Goal: Information Seeking & Learning: Learn about a topic

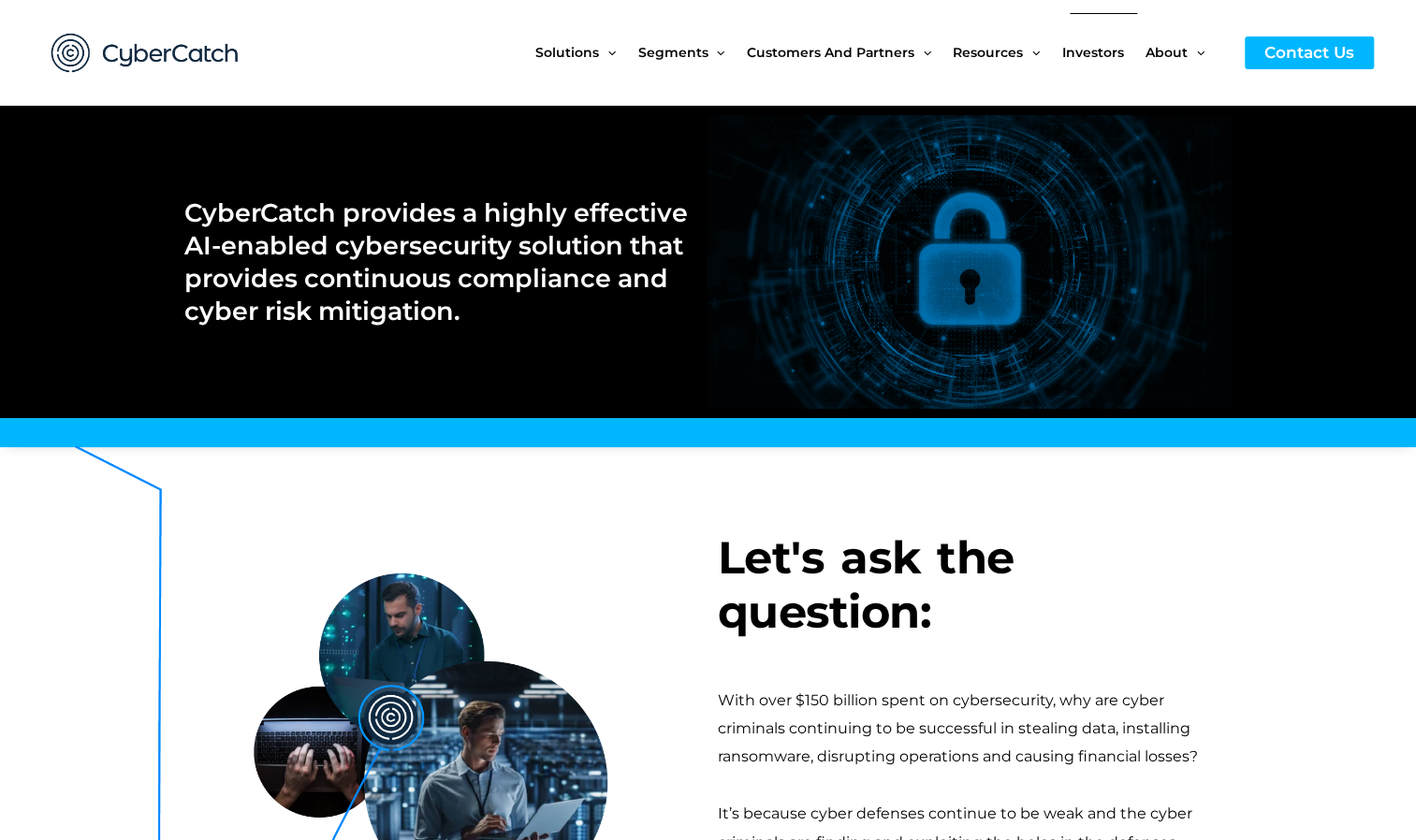
click at [1088, 49] on span "Investors" at bounding box center [1093, 52] width 62 height 79
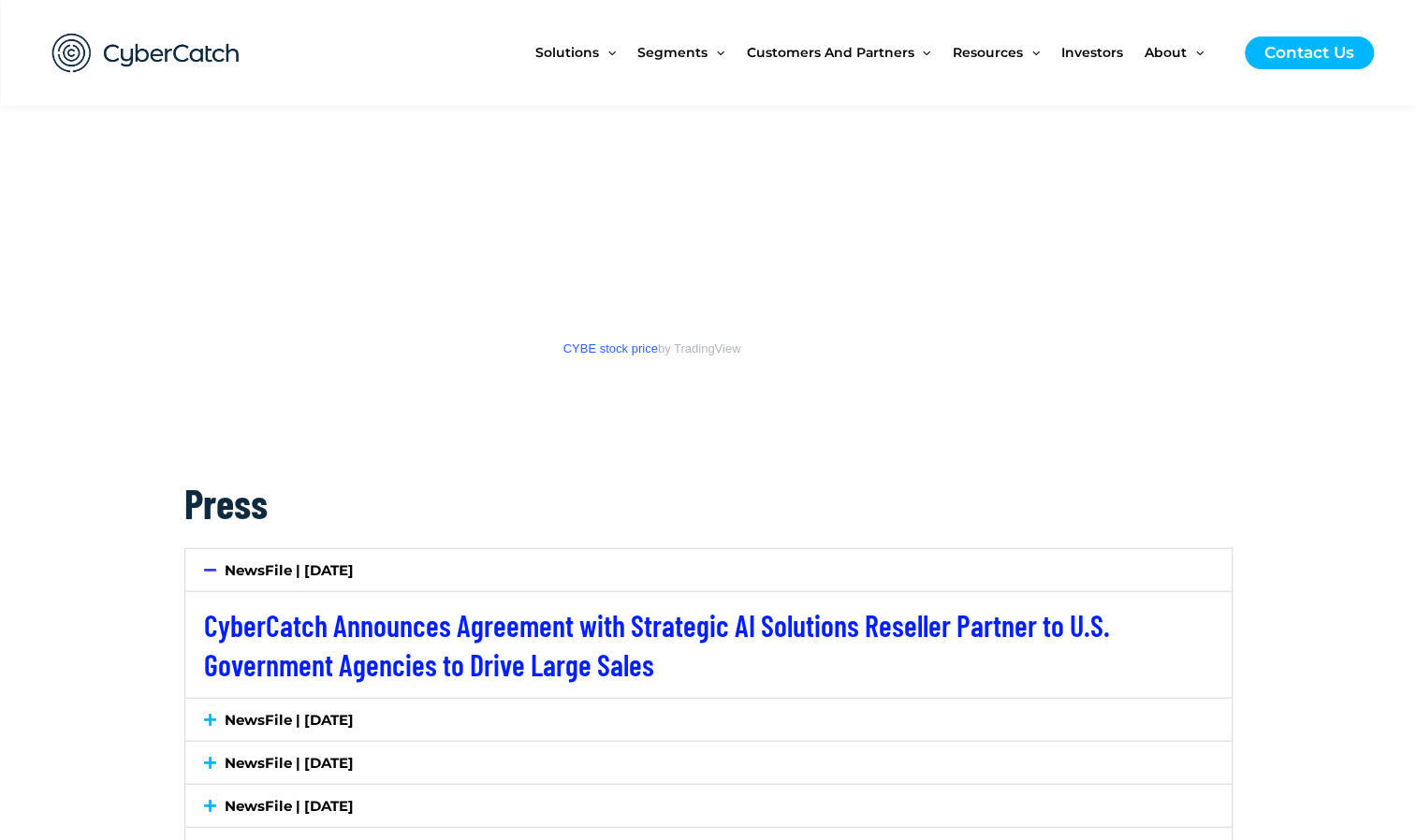
scroll to position [2339, 0]
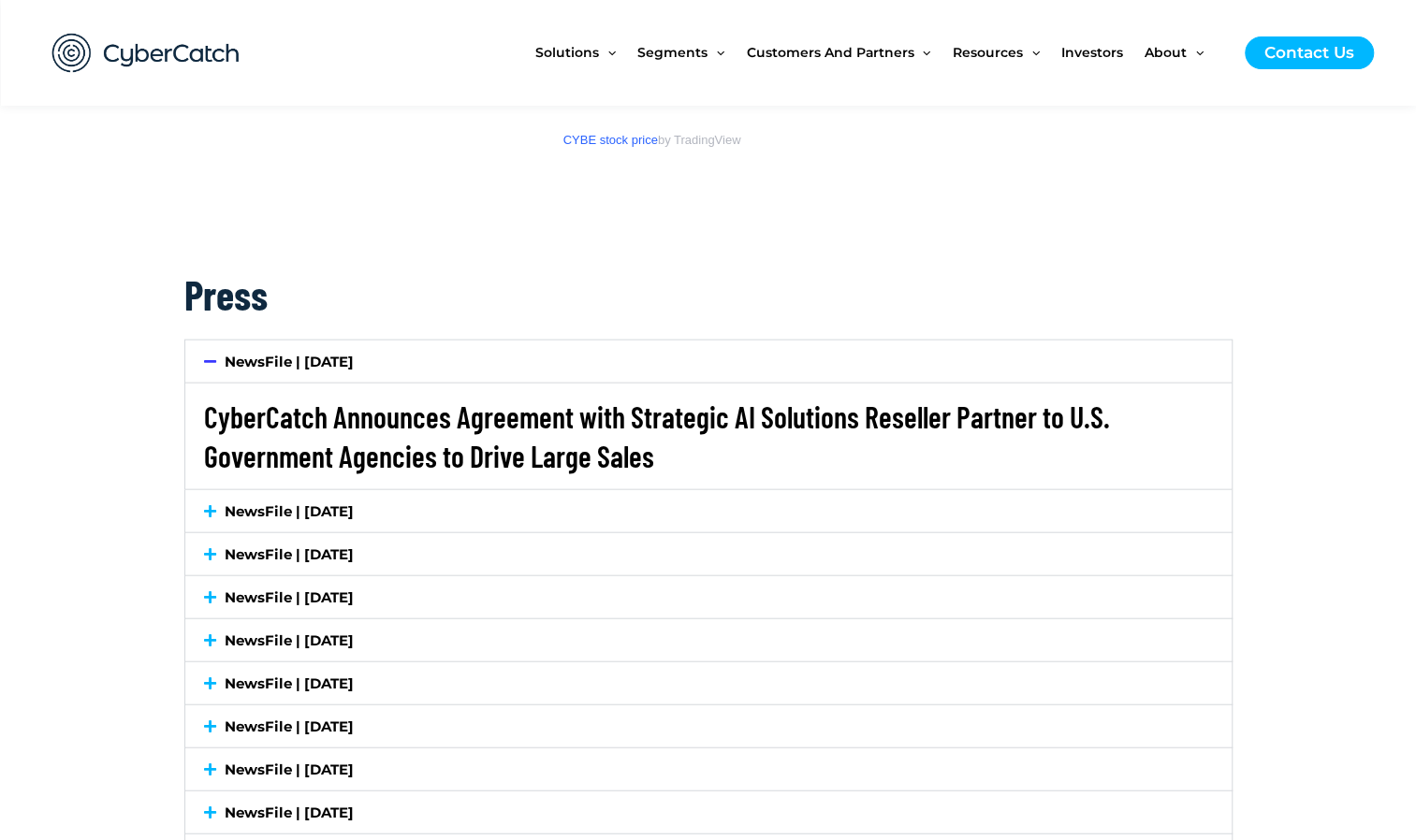
click at [593, 439] on link "CyberCatch Announces Agreement with Strategic AI Solutions Reseller Partner to …" at bounding box center [657, 435] width 906 height 75
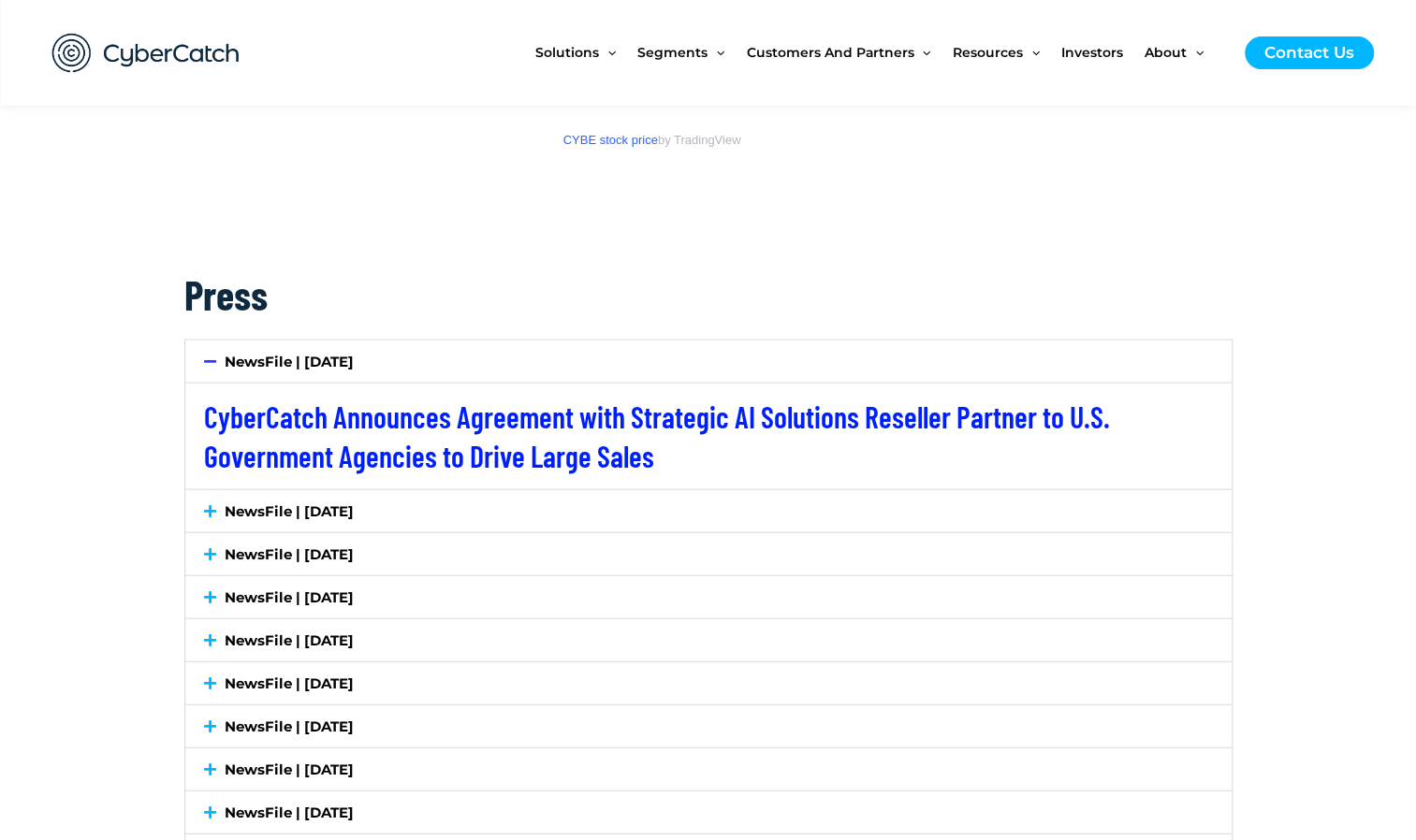
click at [294, 502] on link "NewsFile | [DATE]" at bounding box center [289, 511] width 129 height 18
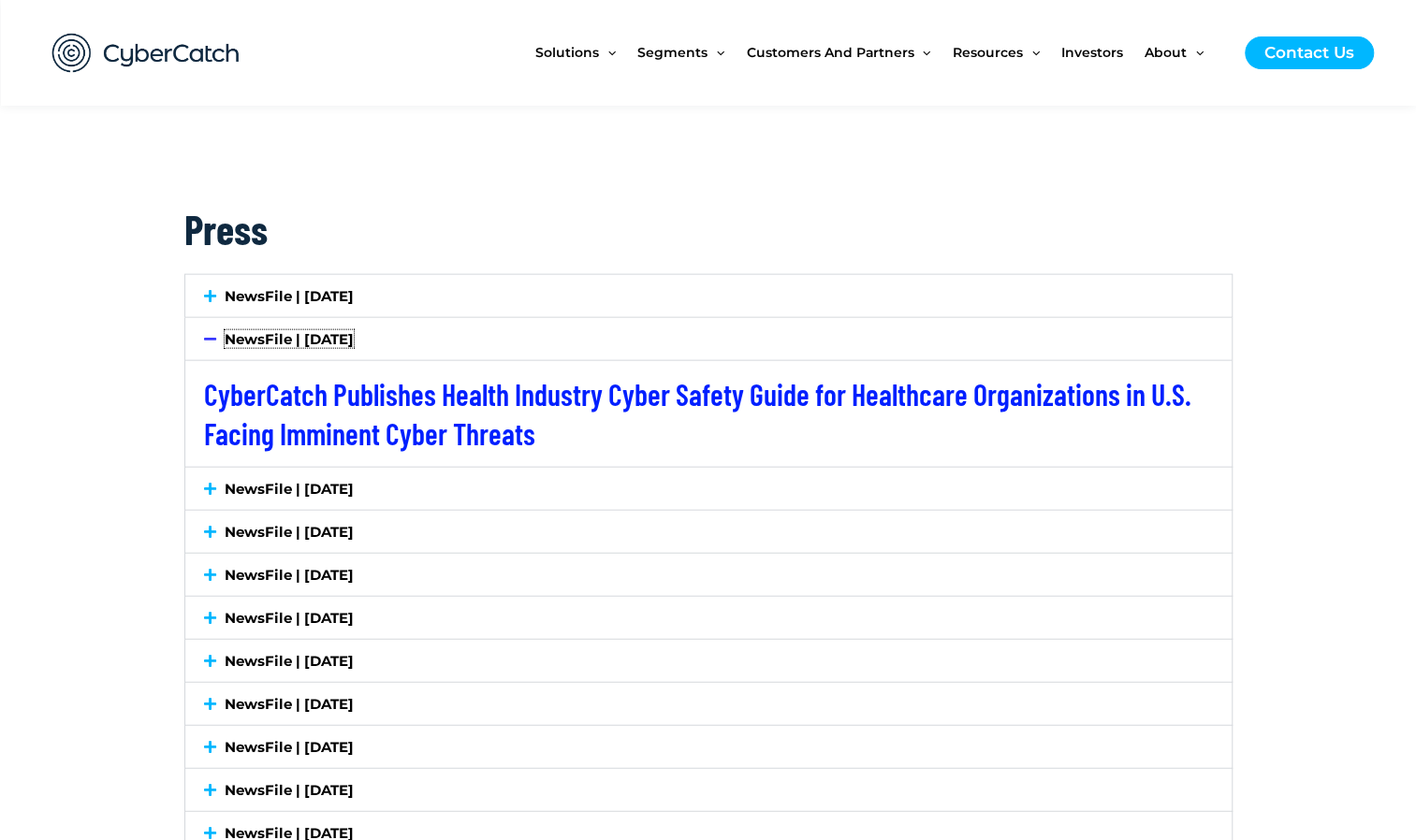
scroll to position [2432, 0]
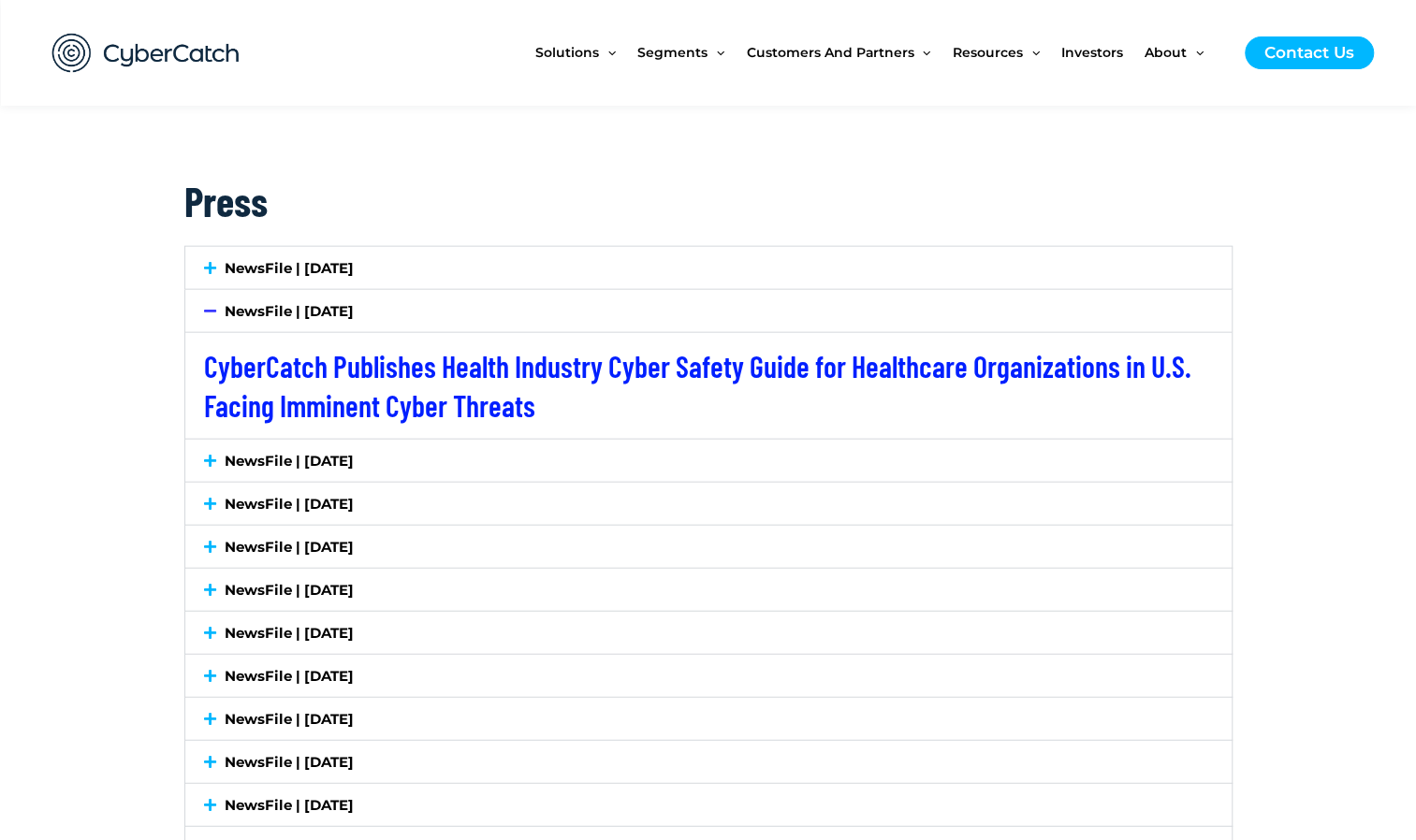
click at [318, 451] on link "NewsFile | [DATE]" at bounding box center [289, 460] width 129 height 18
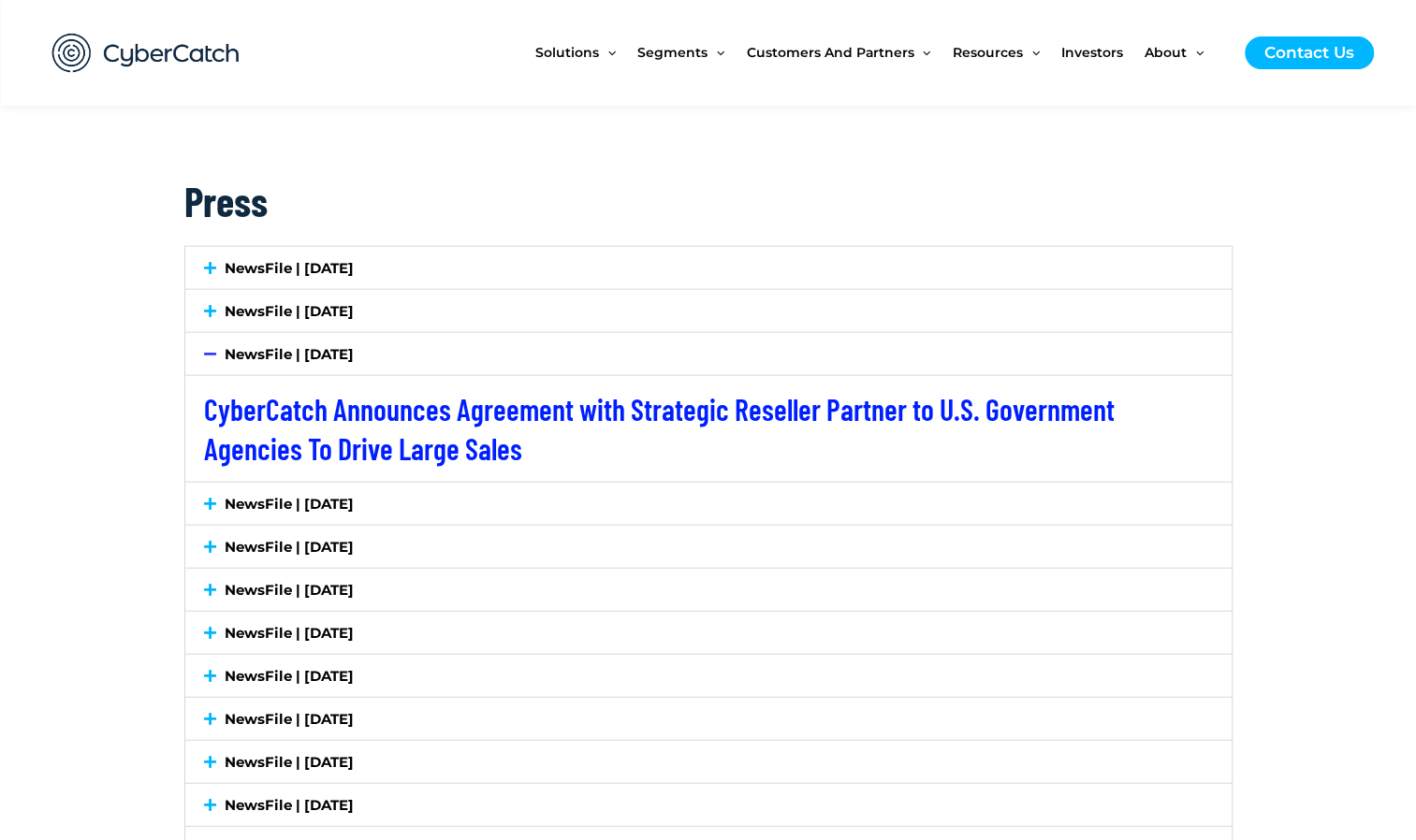
click at [302, 303] on link "NewsFile | [DATE]" at bounding box center [289, 312] width 129 height 18
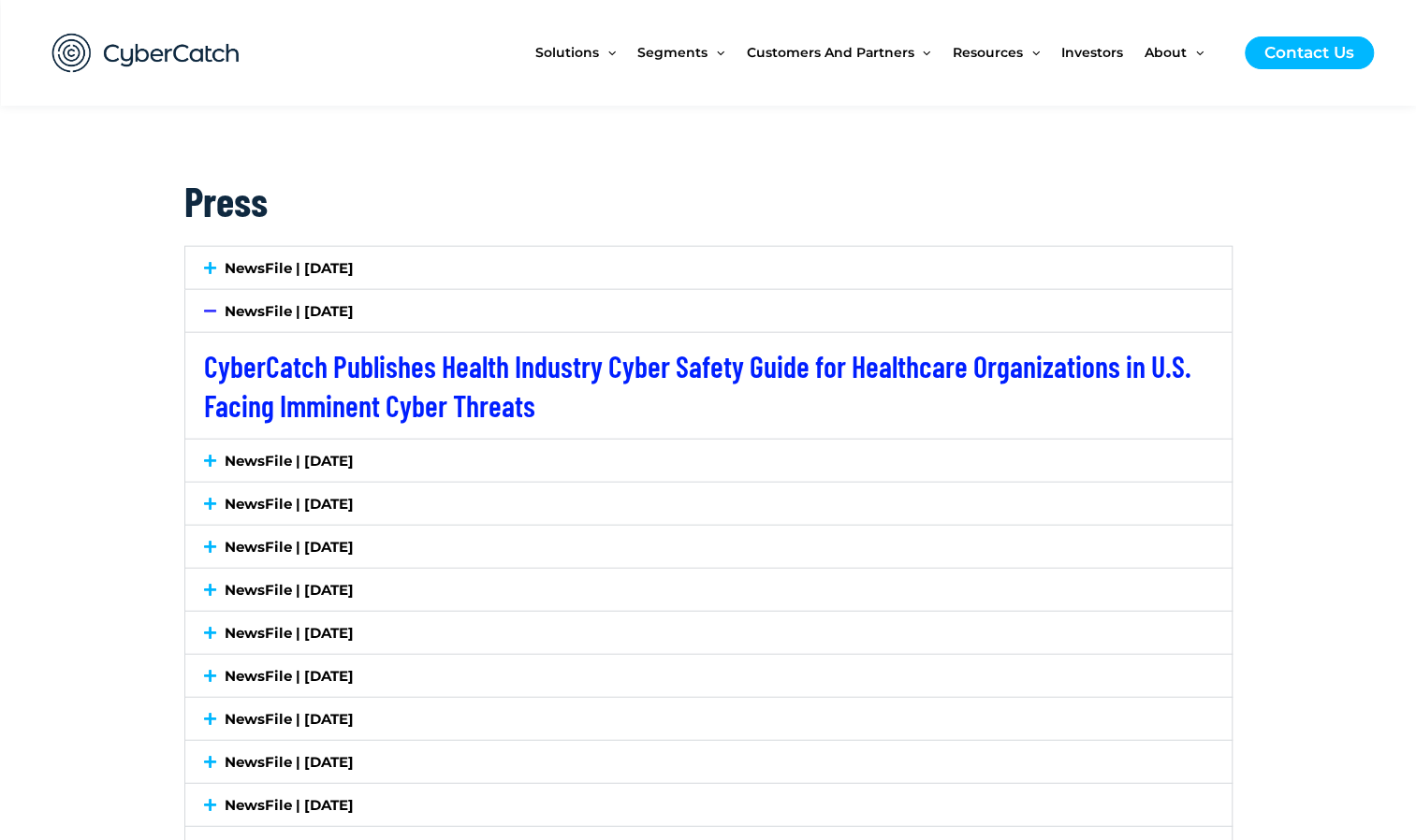
click at [354, 495] on link "NewsFile | [DATE]" at bounding box center [289, 504] width 129 height 18
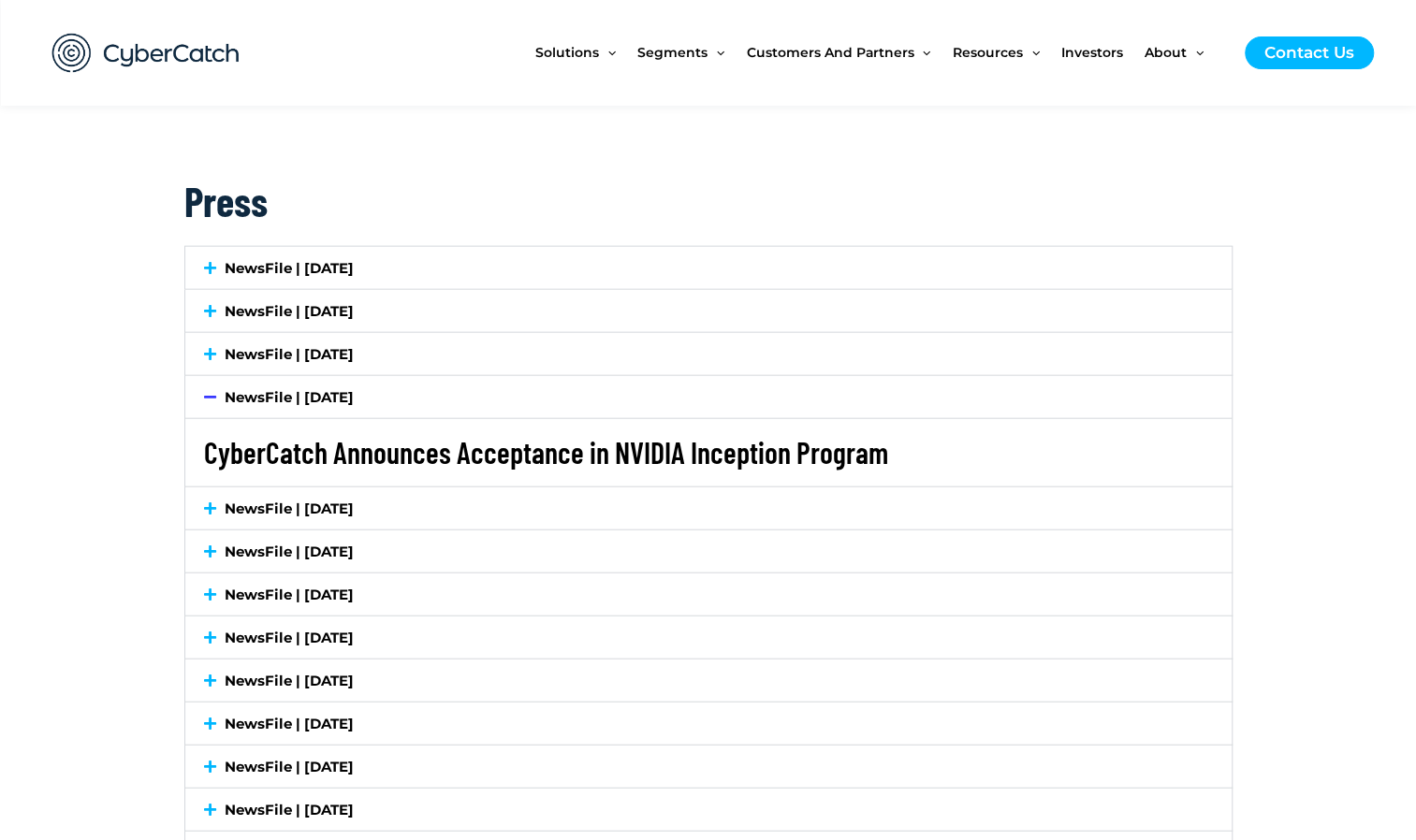
click at [577, 440] on link "CyberCatch Announces Acceptance in NVIDIA Inception Program" at bounding box center [546, 452] width 685 height 36
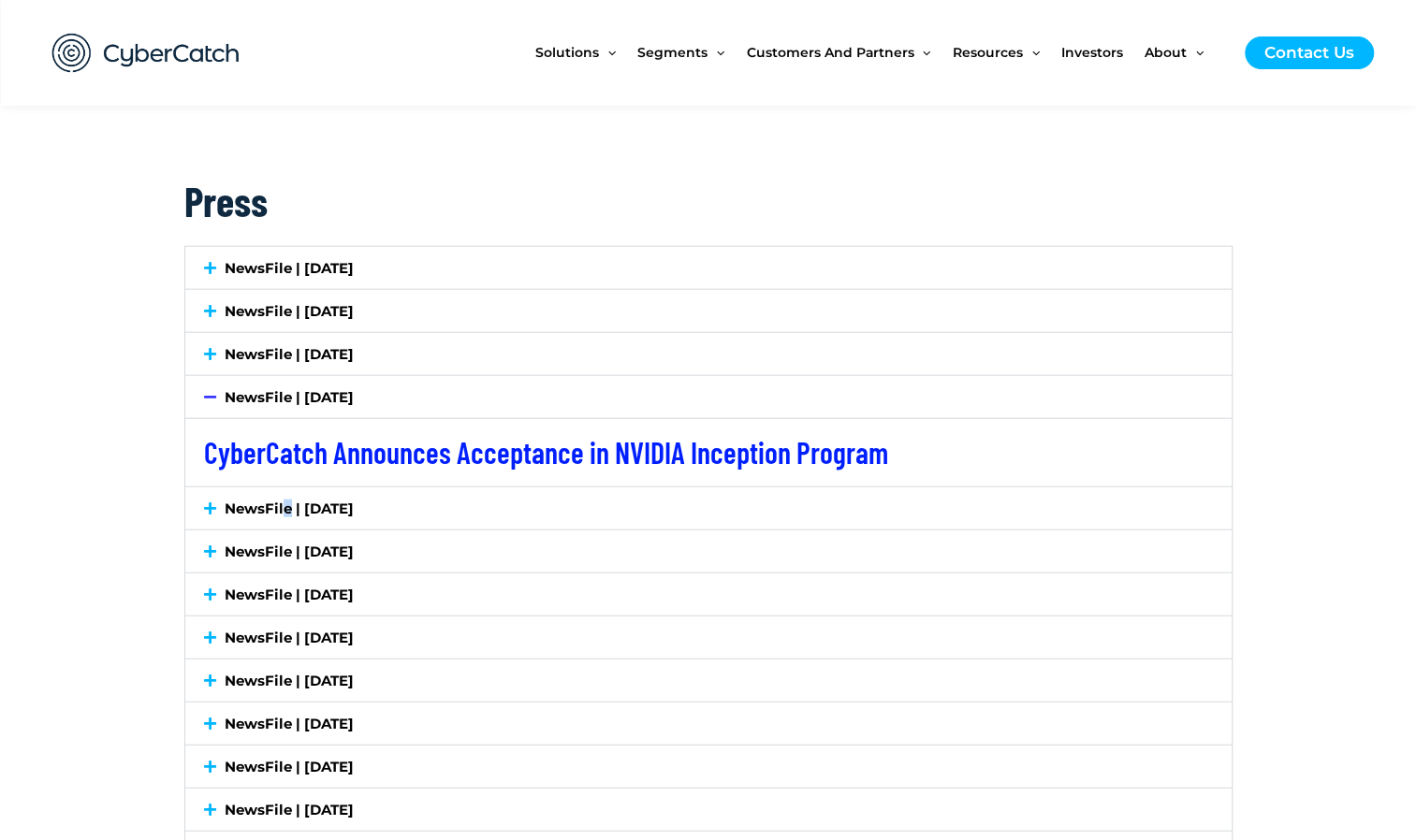
click at [281, 499] on link "NewsFile | [DATE]" at bounding box center [289, 508] width 129 height 18
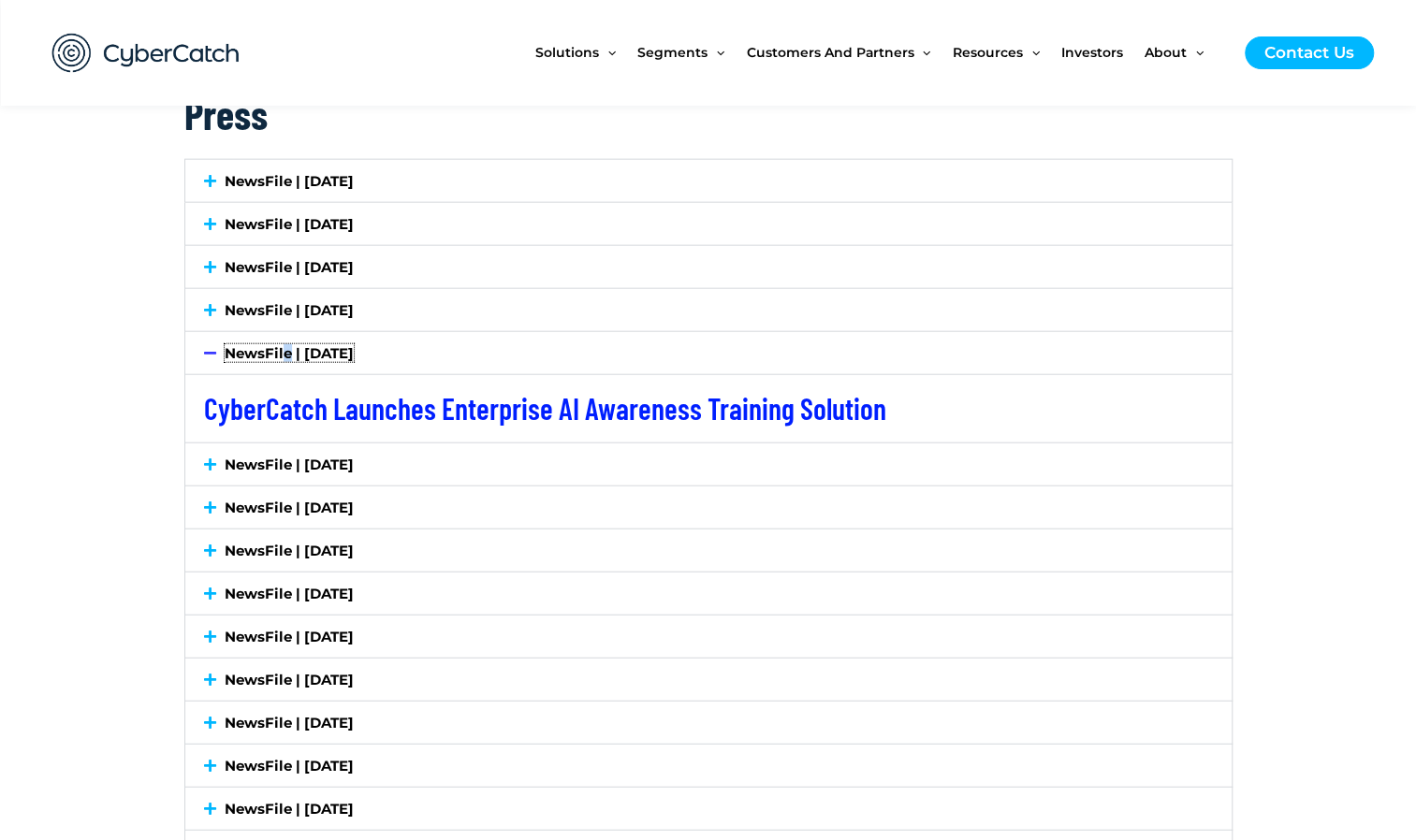
scroll to position [2620, 0]
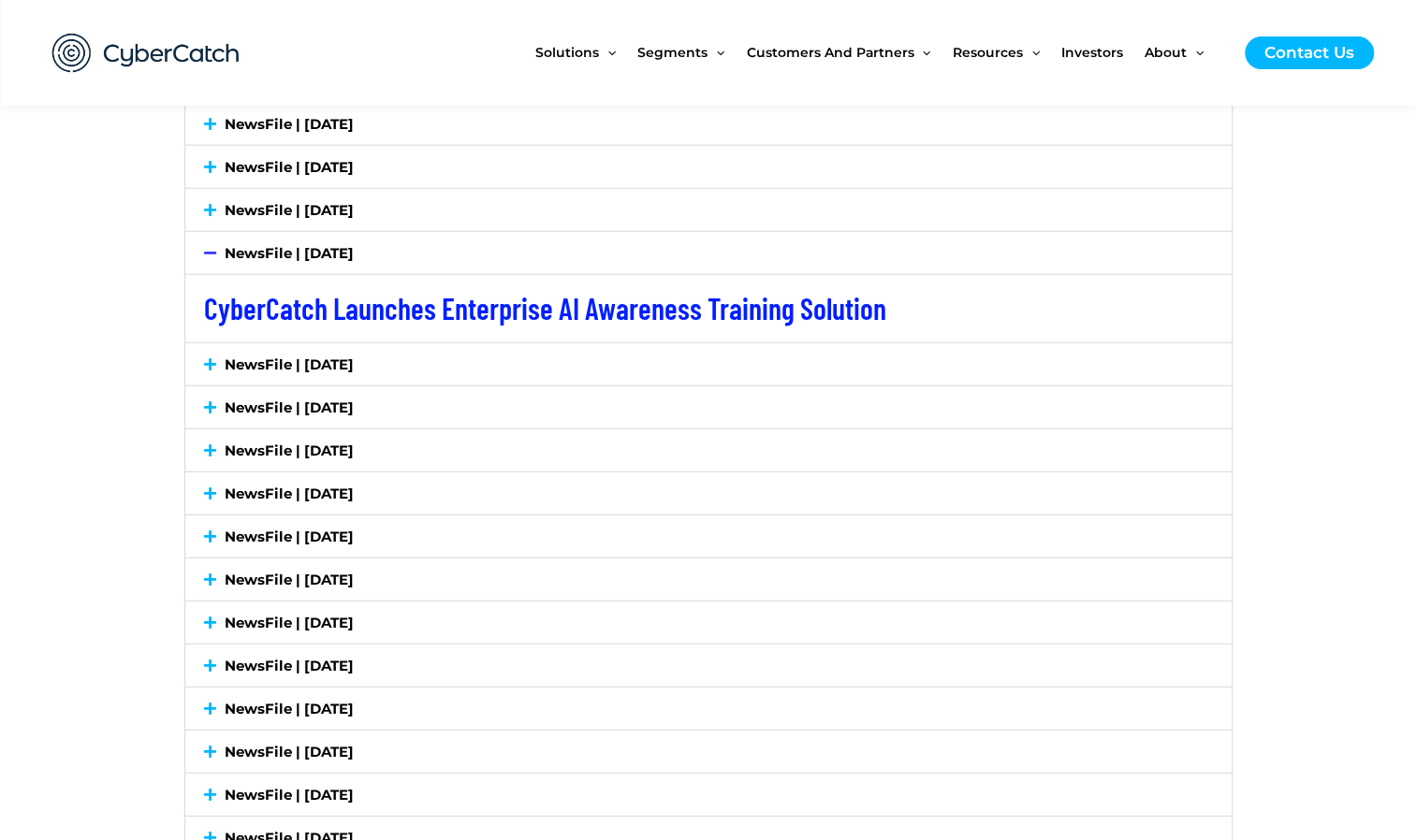
click at [307, 356] on link "NewsFile | [DATE]" at bounding box center [289, 365] width 129 height 18
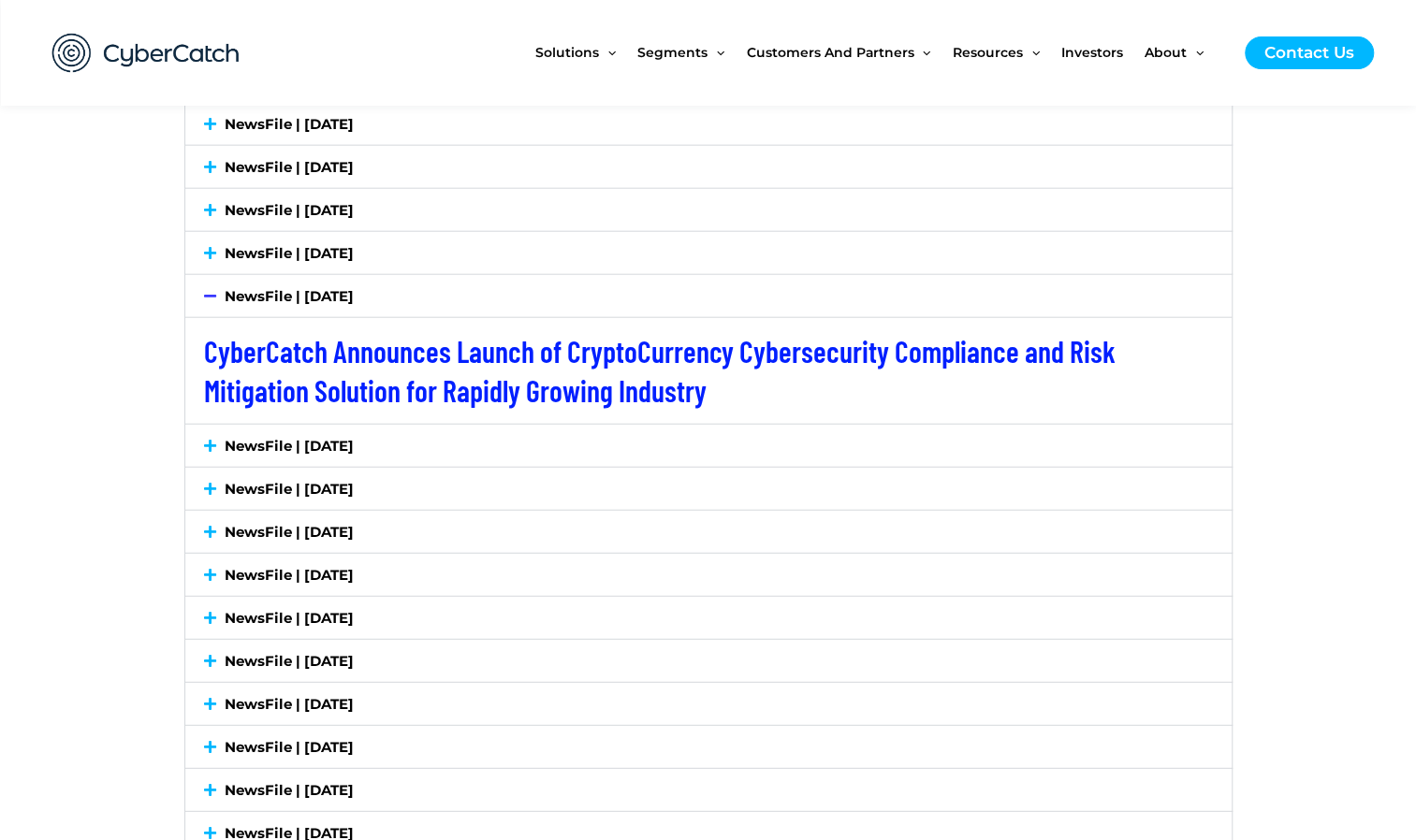
click at [318, 436] on link "NewsFile | [DATE]" at bounding box center [289, 445] width 129 height 18
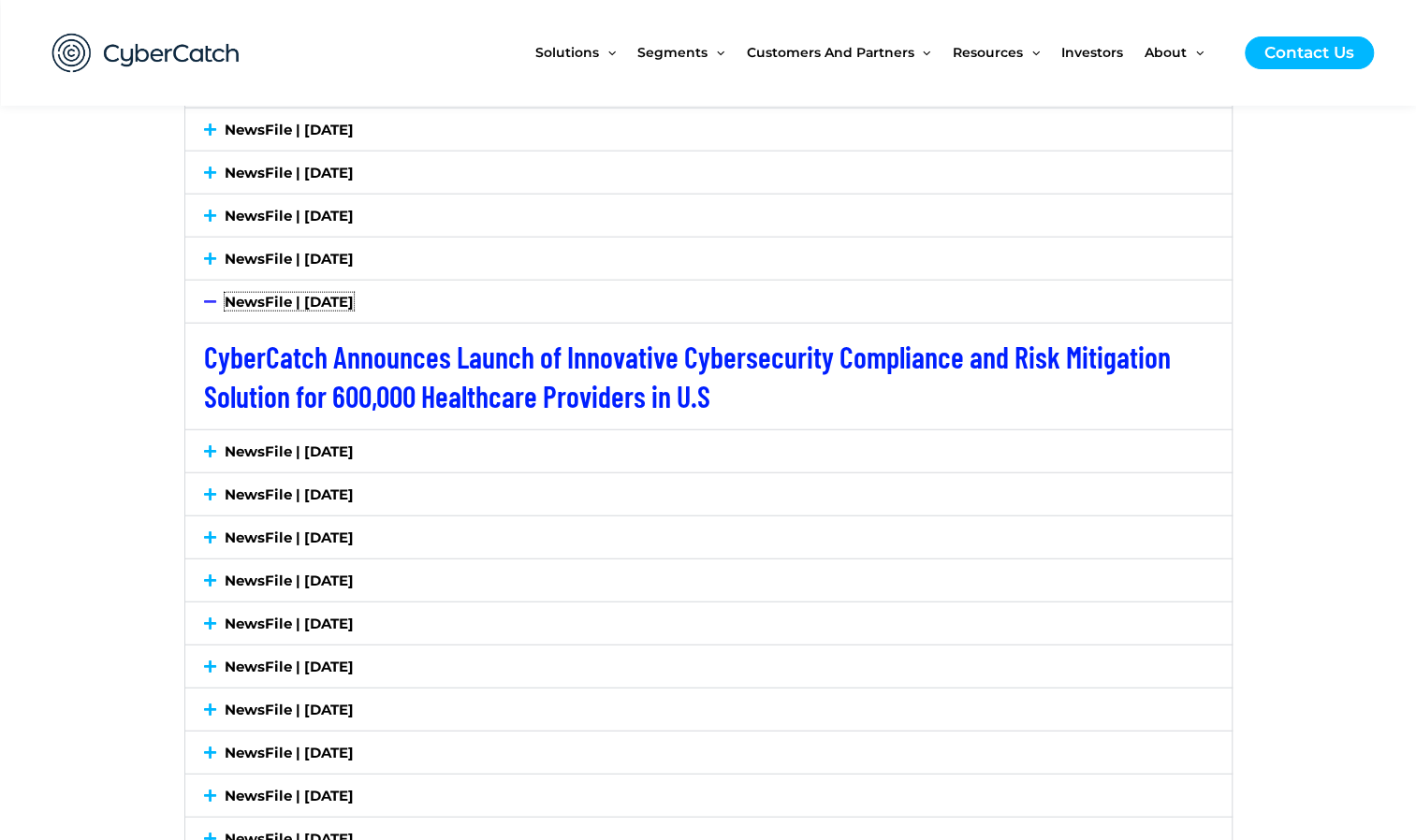
scroll to position [2713, 0]
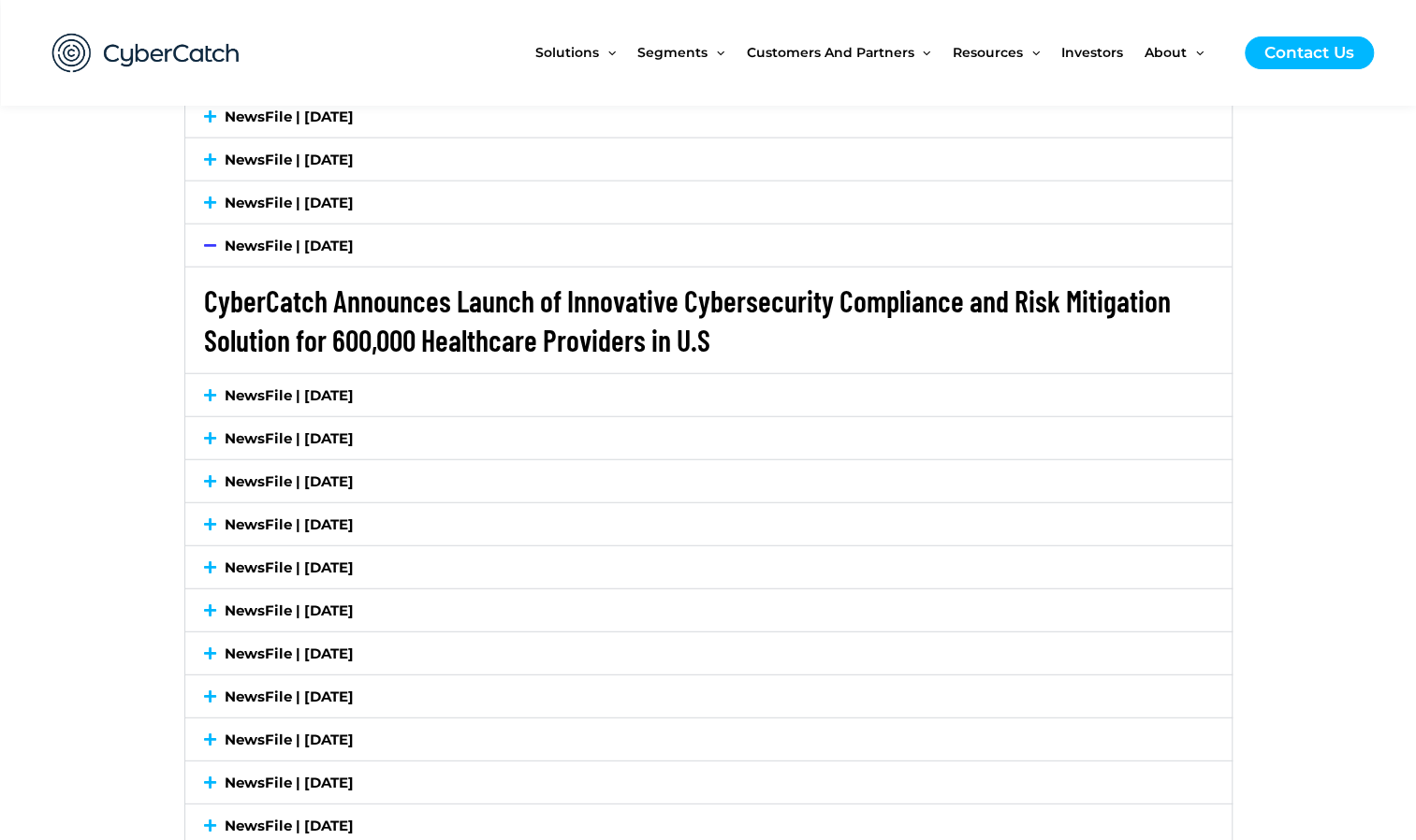
click at [365, 318] on link "CyberCatch Announces Launch of Innovative Cybersecurity Compliance and Risk Mit…" at bounding box center [688, 320] width 967 height 75
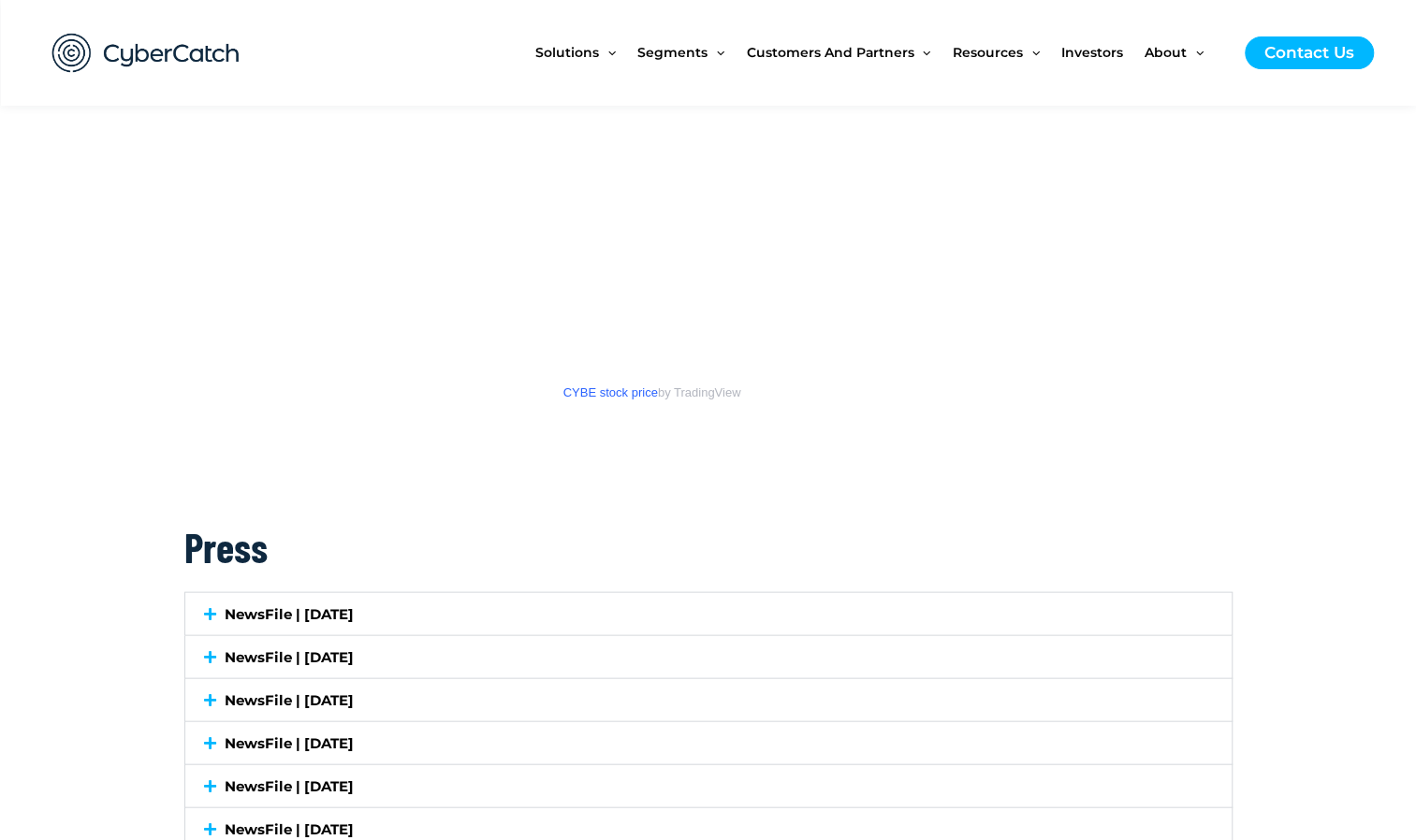
scroll to position [2059, 0]
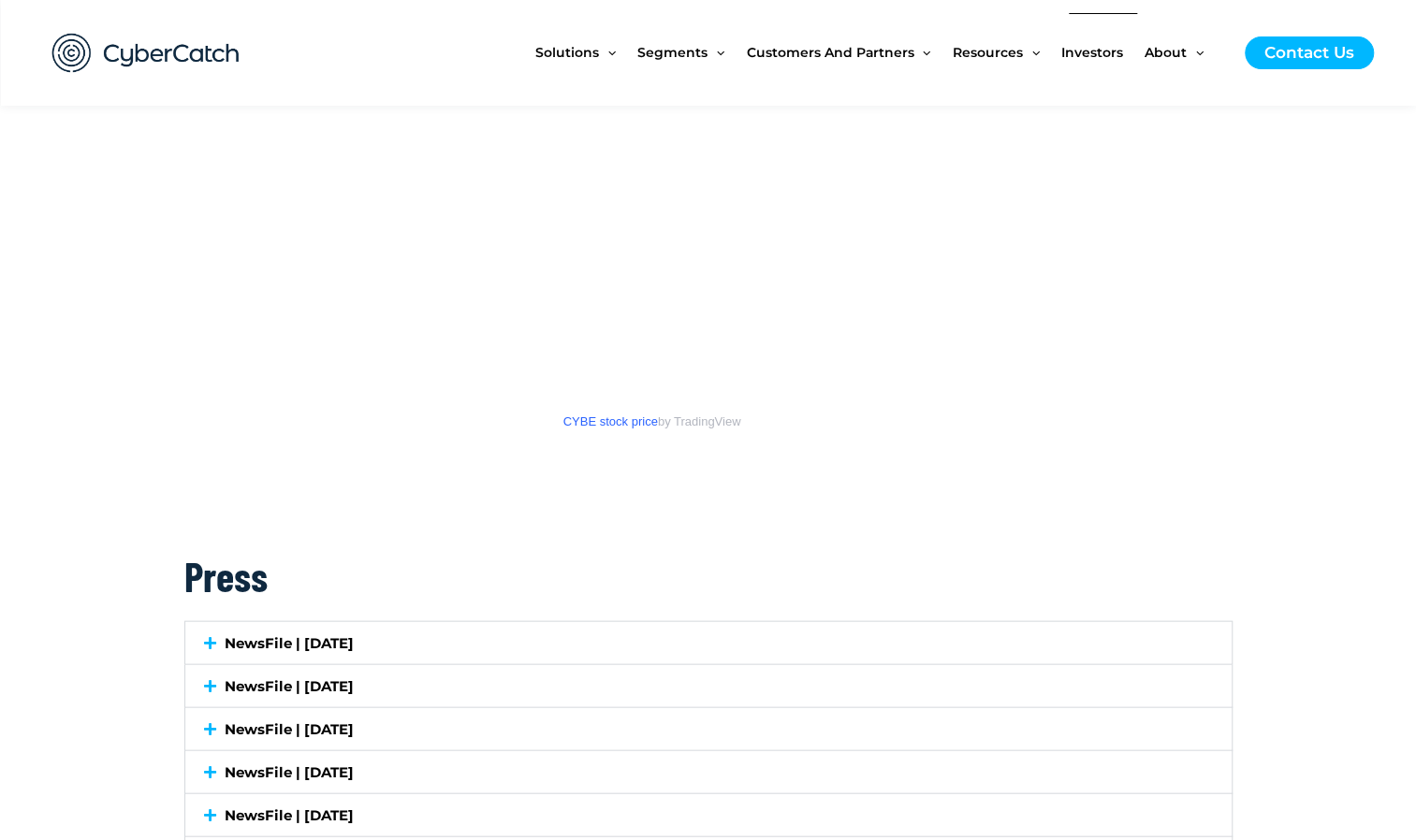
click at [1099, 53] on span "Investors" at bounding box center [1092, 52] width 62 height 79
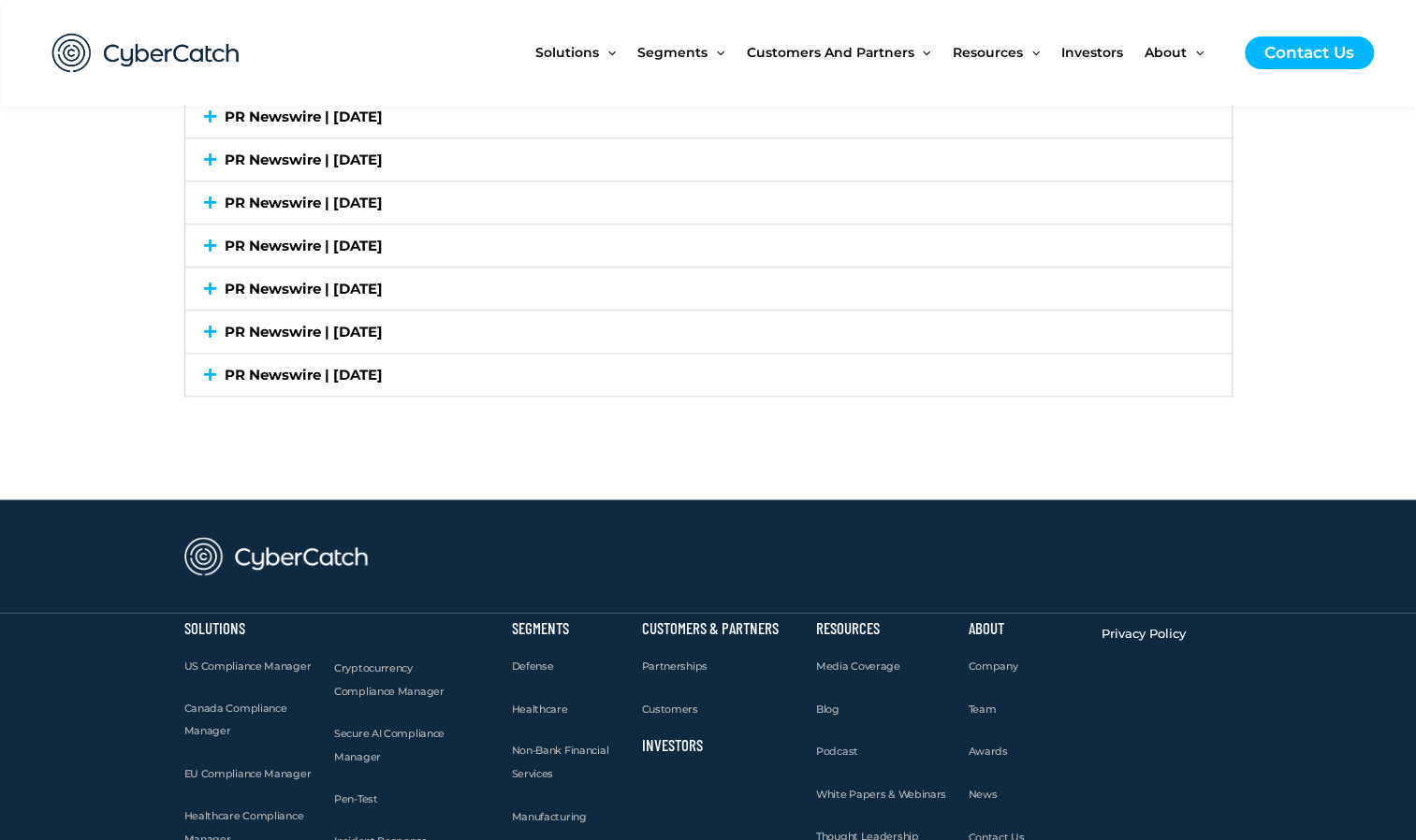
scroll to position [5427, 0]
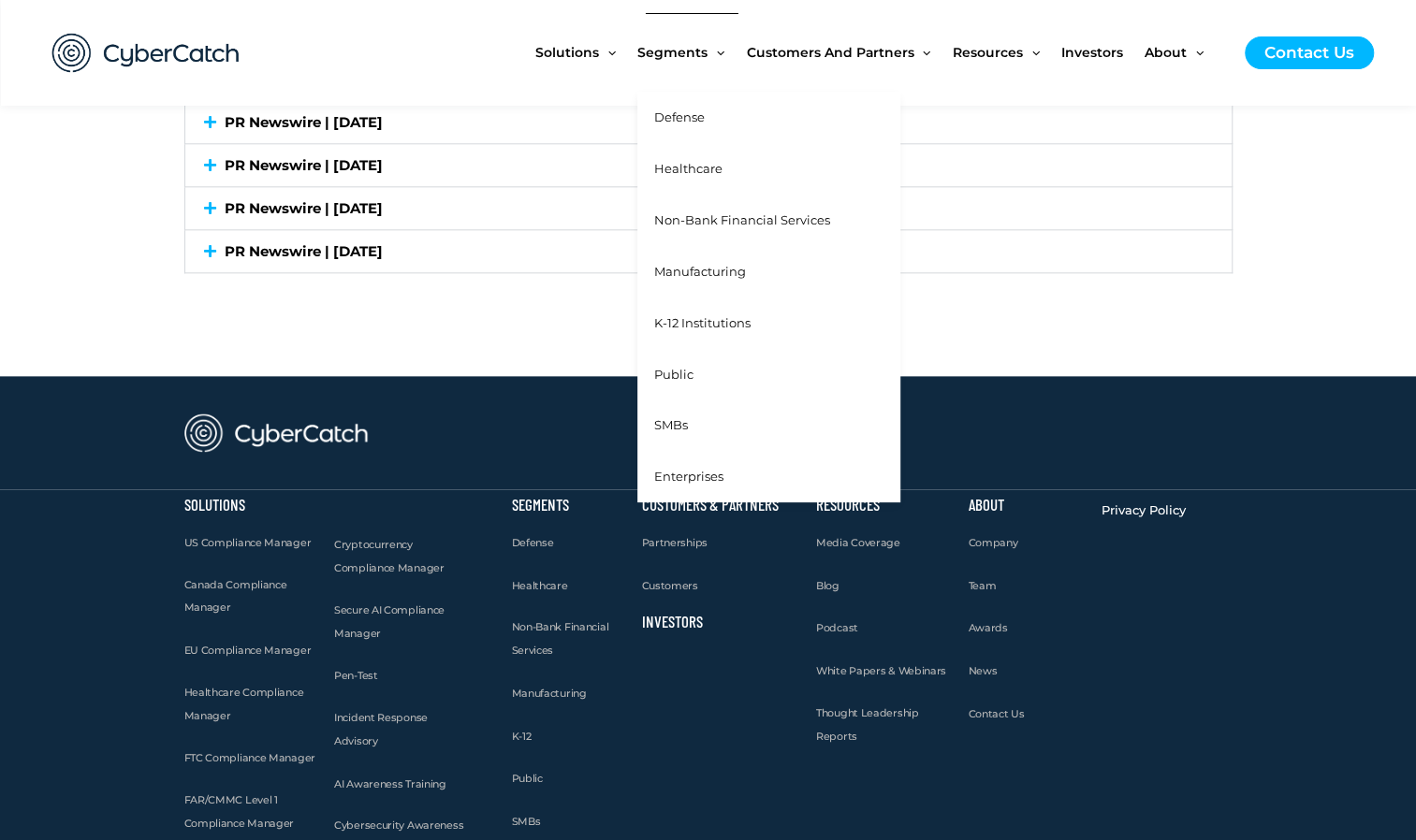
click at [680, 123] on span "Defense" at bounding box center [680, 117] width 51 height 15
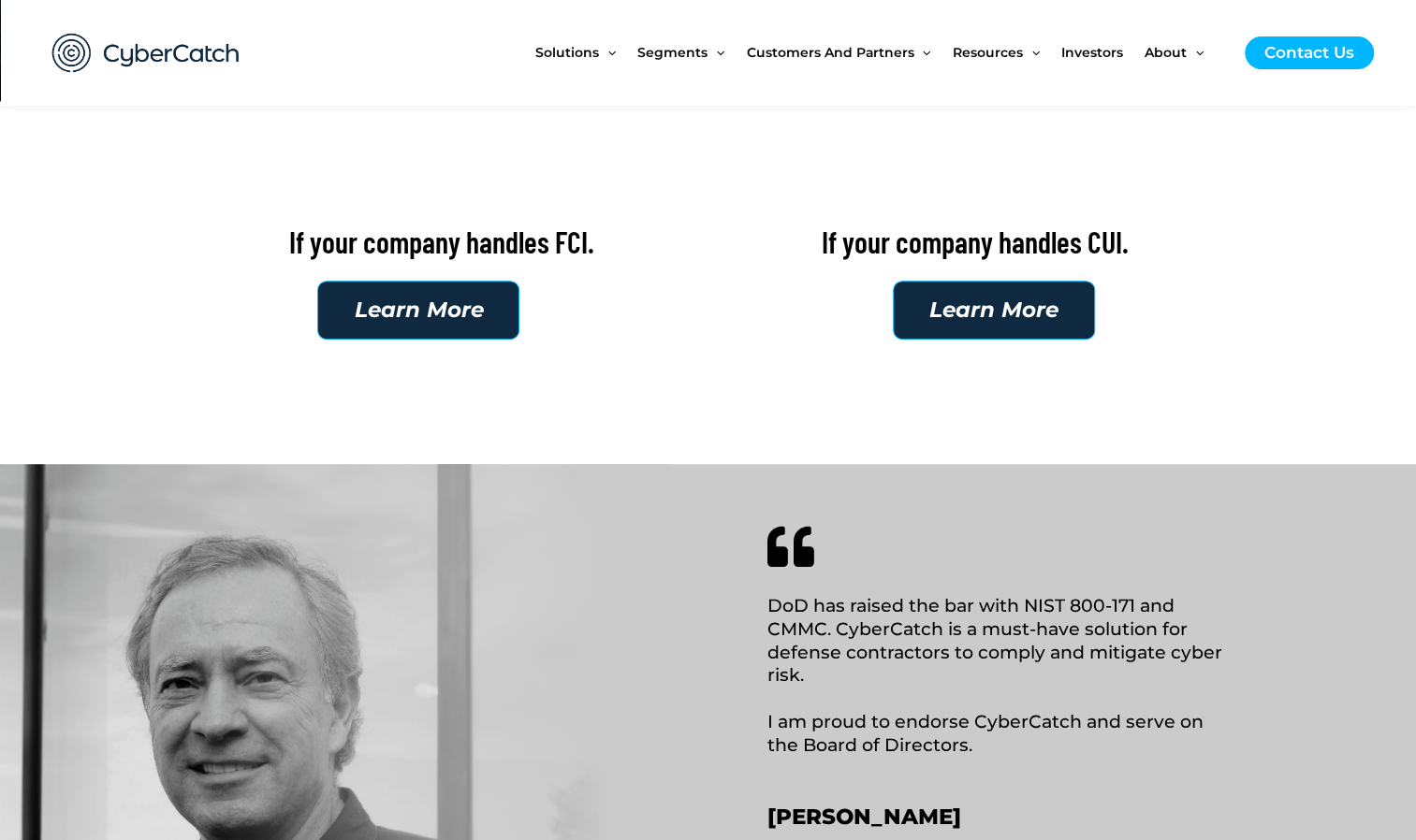
scroll to position [561, 0]
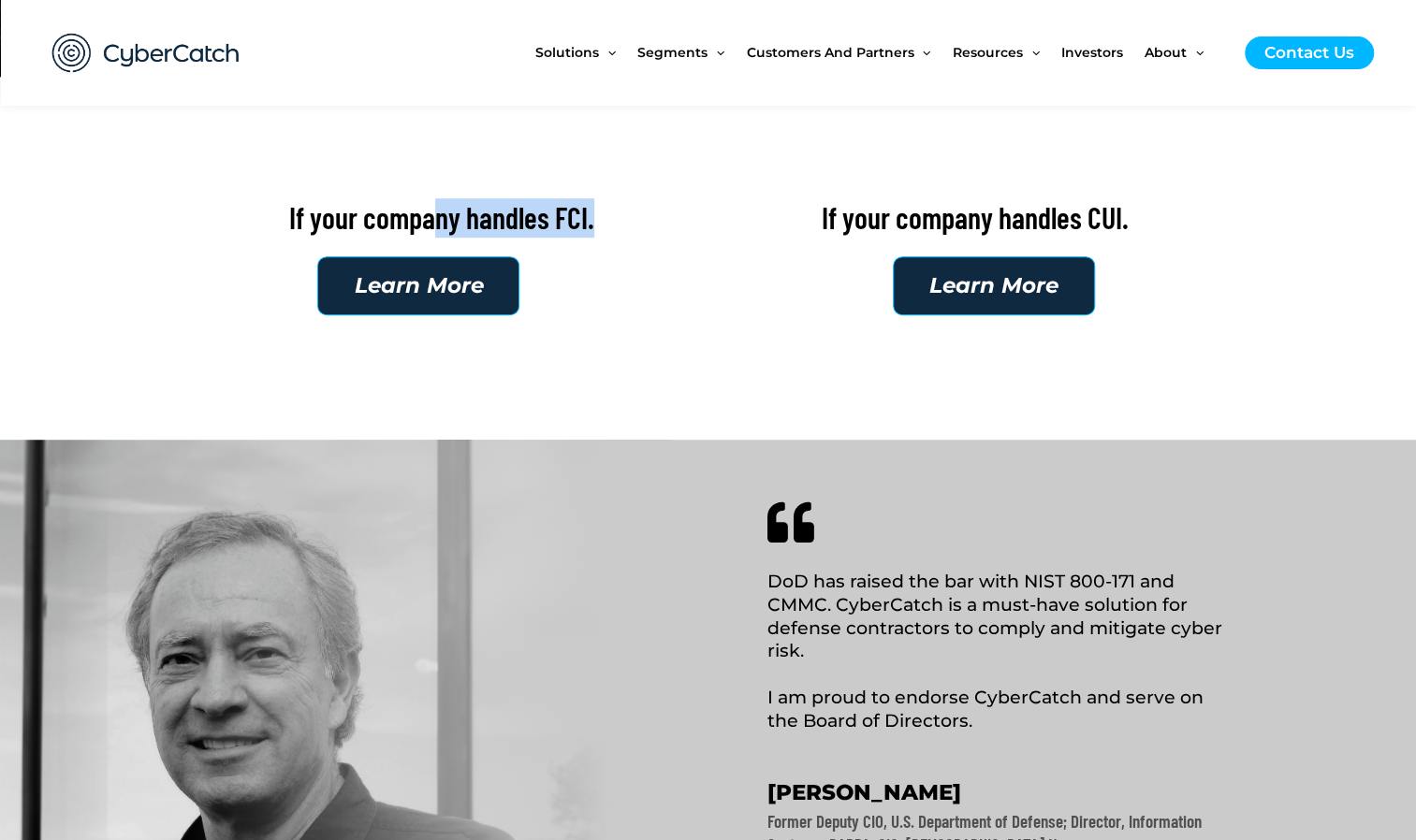
drag, startPoint x: 440, startPoint y: 223, endPoint x: 633, endPoint y: 224, distance: 193.0
click at [633, 224] on h2 "If your company handles FCI." at bounding box center [442, 218] width 515 height 39
drag, startPoint x: 633, startPoint y: 224, endPoint x: 869, endPoint y: 231, distance: 236.1
click at [869, 230] on h2 "If your company handles CUI." at bounding box center [974, 218] width 515 height 39
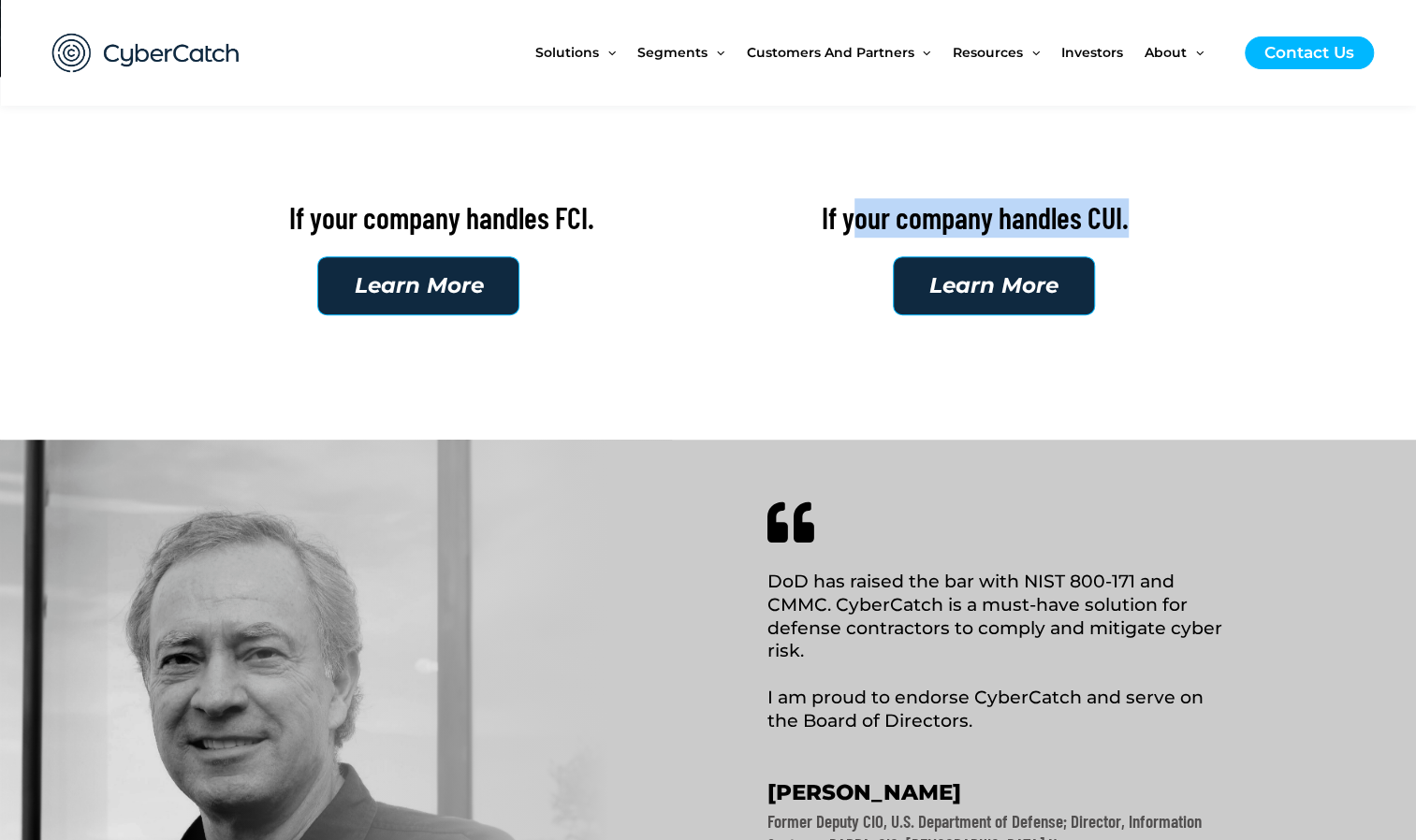
drag, startPoint x: 850, startPoint y: 231, endPoint x: 1178, endPoint y: 217, distance: 328.3
click at [1178, 217] on h2 "If your company handles CUI." at bounding box center [974, 218] width 515 height 39
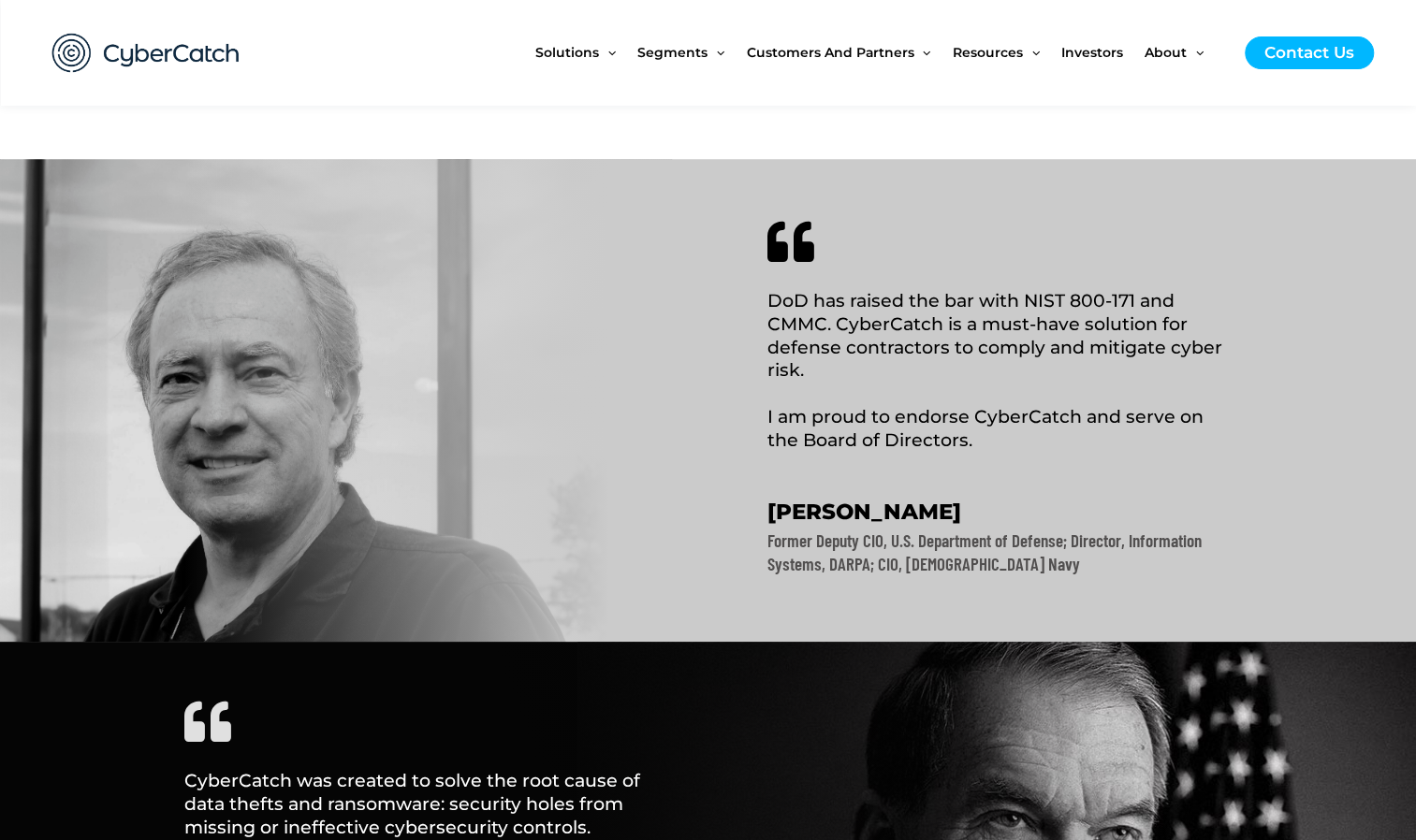
scroll to position [936, 0]
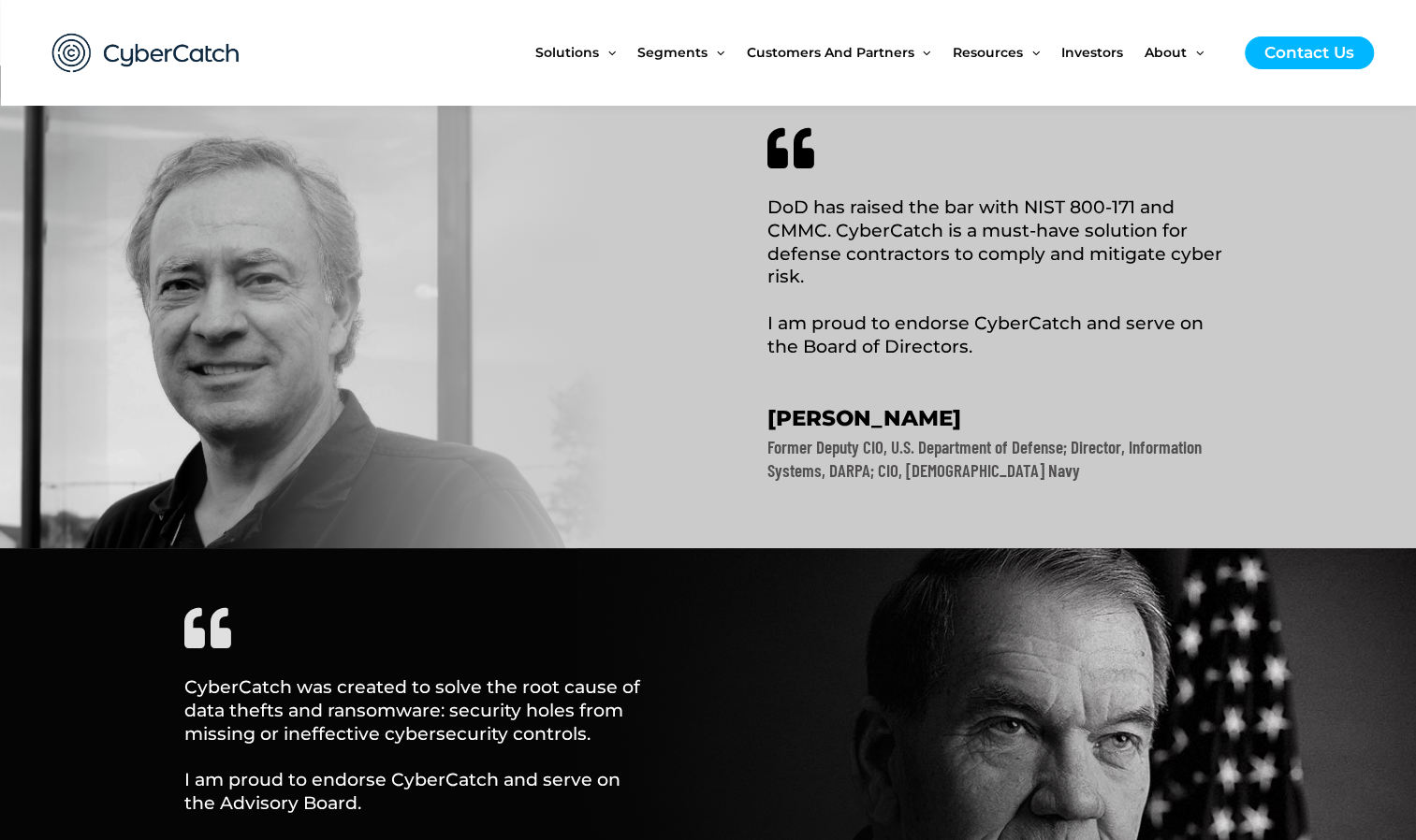
drag, startPoint x: 1193, startPoint y: 238, endPoint x: 1054, endPoint y: 255, distance: 140.0
click at [1054, 255] on h2 "DoD has raised the bar with NIST 800-171 and CMMC. CyberCatch is a must-have so…" at bounding box center [997, 278] width 462 height 162
drag, startPoint x: 926, startPoint y: 229, endPoint x: 1153, endPoint y: 265, distance: 229.8
click at [1153, 265] on h2 "DoD has raised the bar with NIST 800-171 and CMMC. CyberCatch is a must-have so…" at bounding box center [997, 278] width 462 height 162
drag, startPoint x: 1153, startPoint y: 265, endPoint x: 698, endPoint y: 262, distance: 455.0
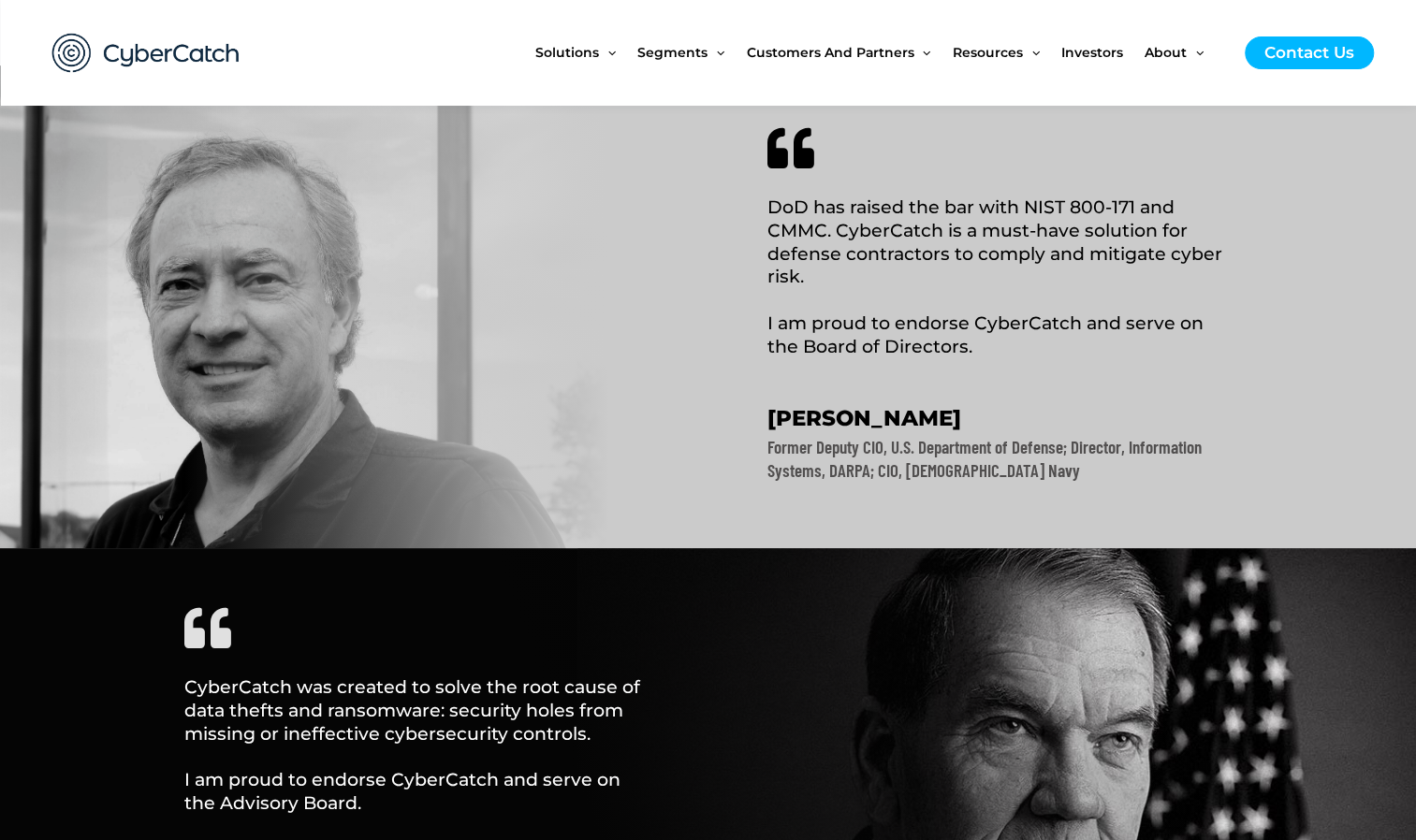
click at [698, 262] on div "DoD has raised the bar with NIST 800-171 and CMMC. CyberCatch is a must-have so…" at bounding box center [708, 307] width 1067 height 482
drag, startPoint x: 802, startPoint y: 290, endPoint x: 966, endPoint y: 296, distance: 164.1
click at [966, 296] on h2 "DoD has raised the bar with NIST 800-171 and CMMC. CyberCatch is a must-have so…" at bounding box center [997, 278] width 462 height 162
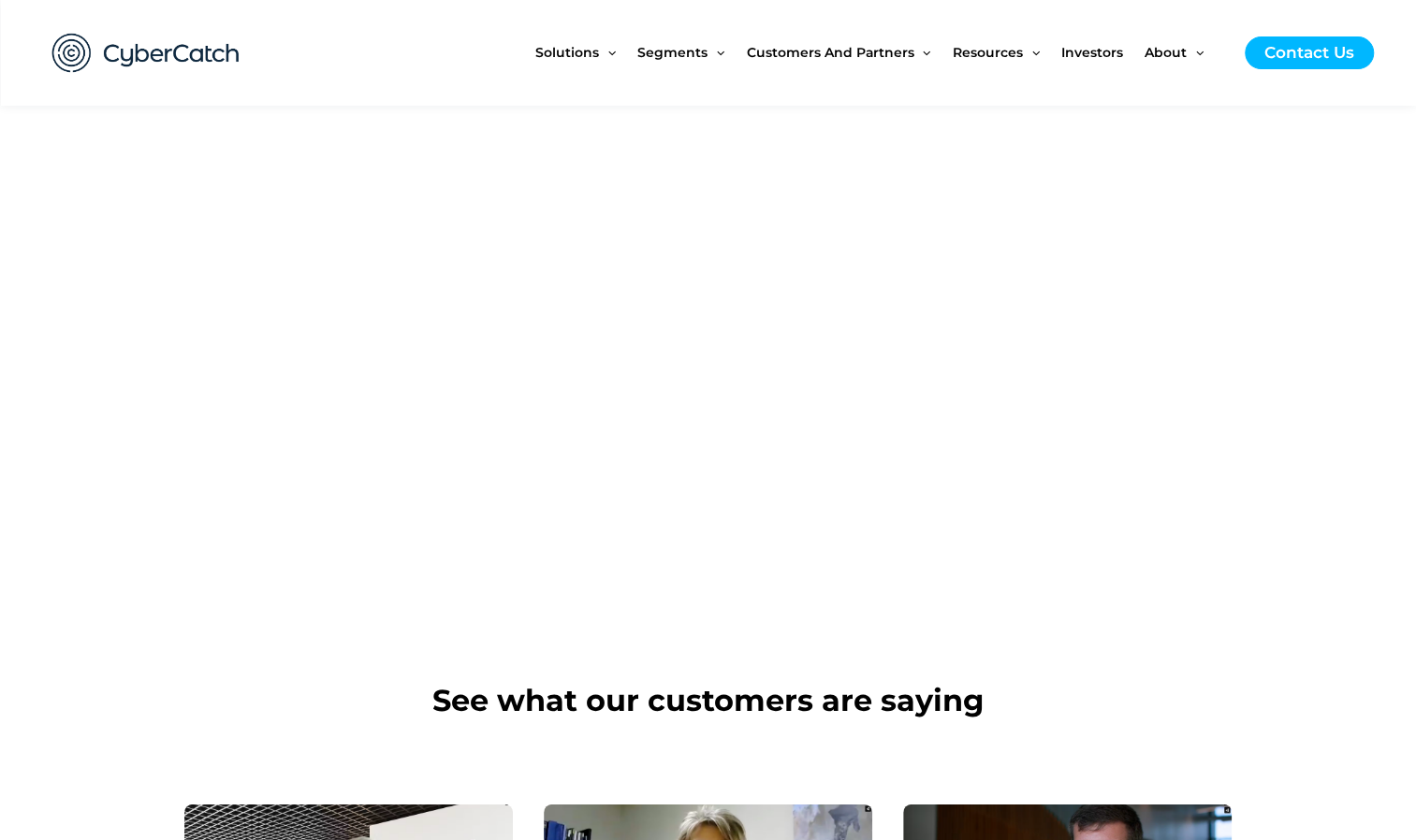
scroll to position [2245, 0]
